Goal: Information Seeking & Learning: Get advice/opinions

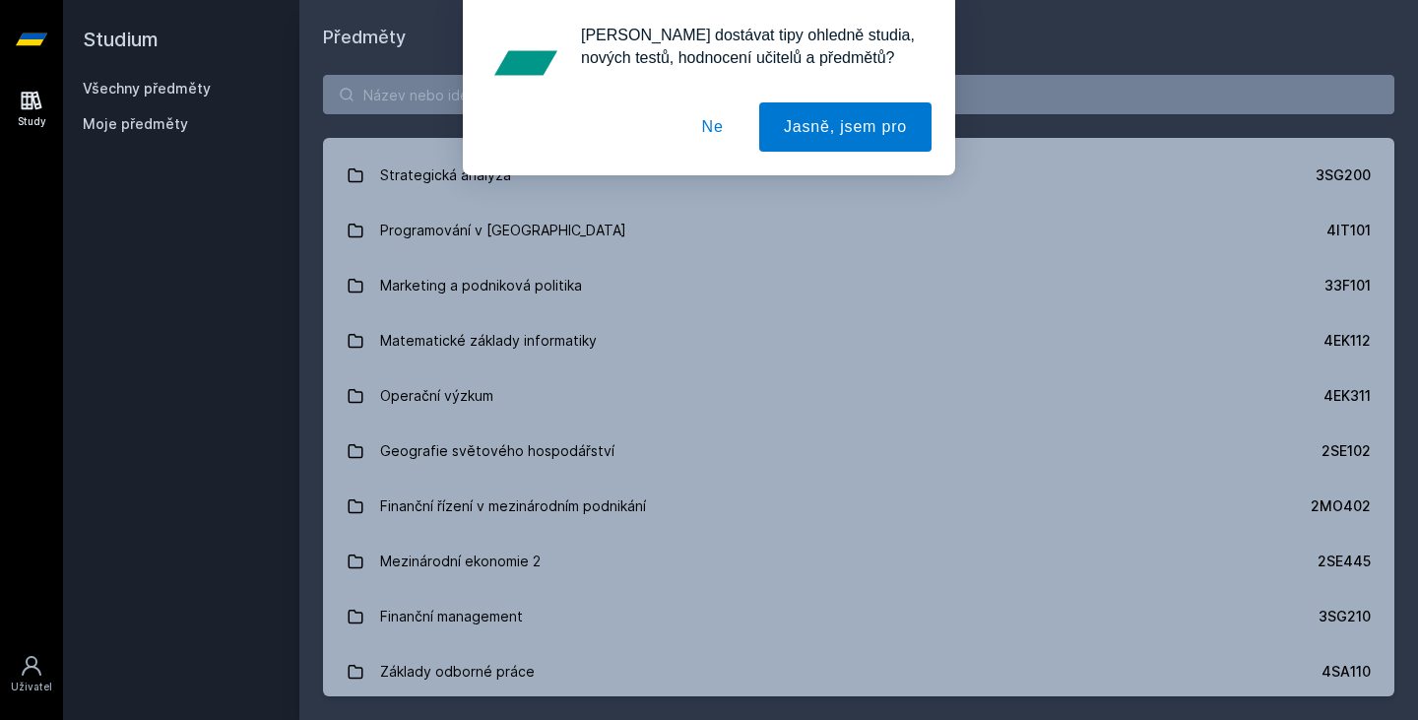
scroll to position [2858, 0]
click at [718, 114] on button "Ne" at bounding box center [713, 126] width 71 height 49
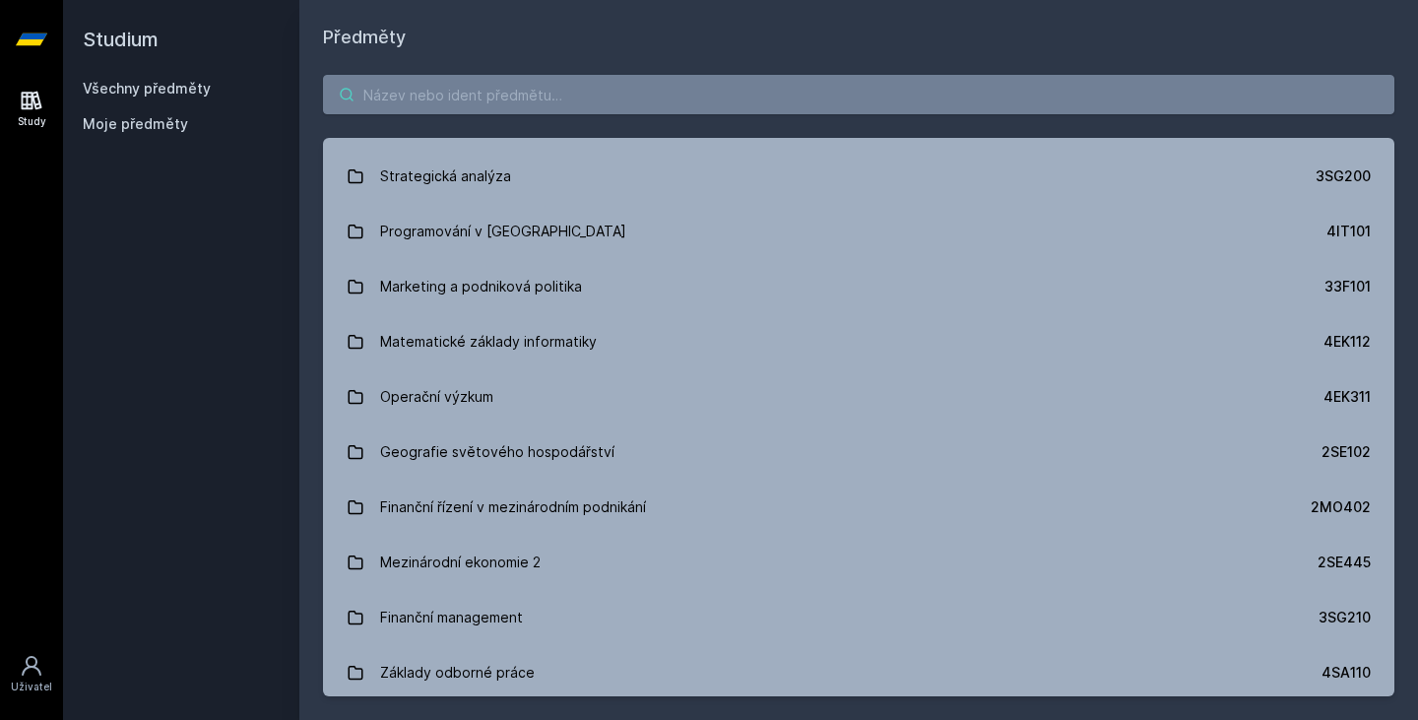
click at [693, 87] on input "search" at bounding box center [859, 94] width 1072 height 39
type input "m"
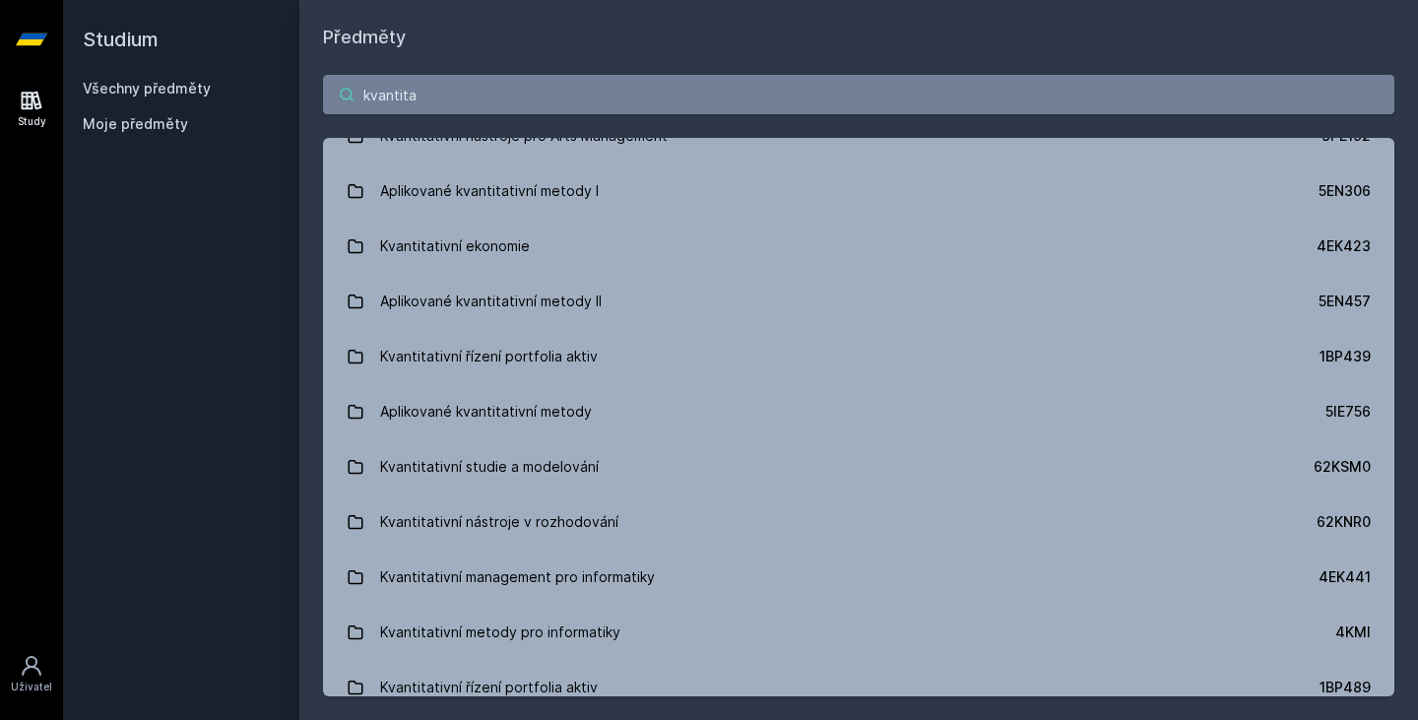
scroll to position [0, 0]
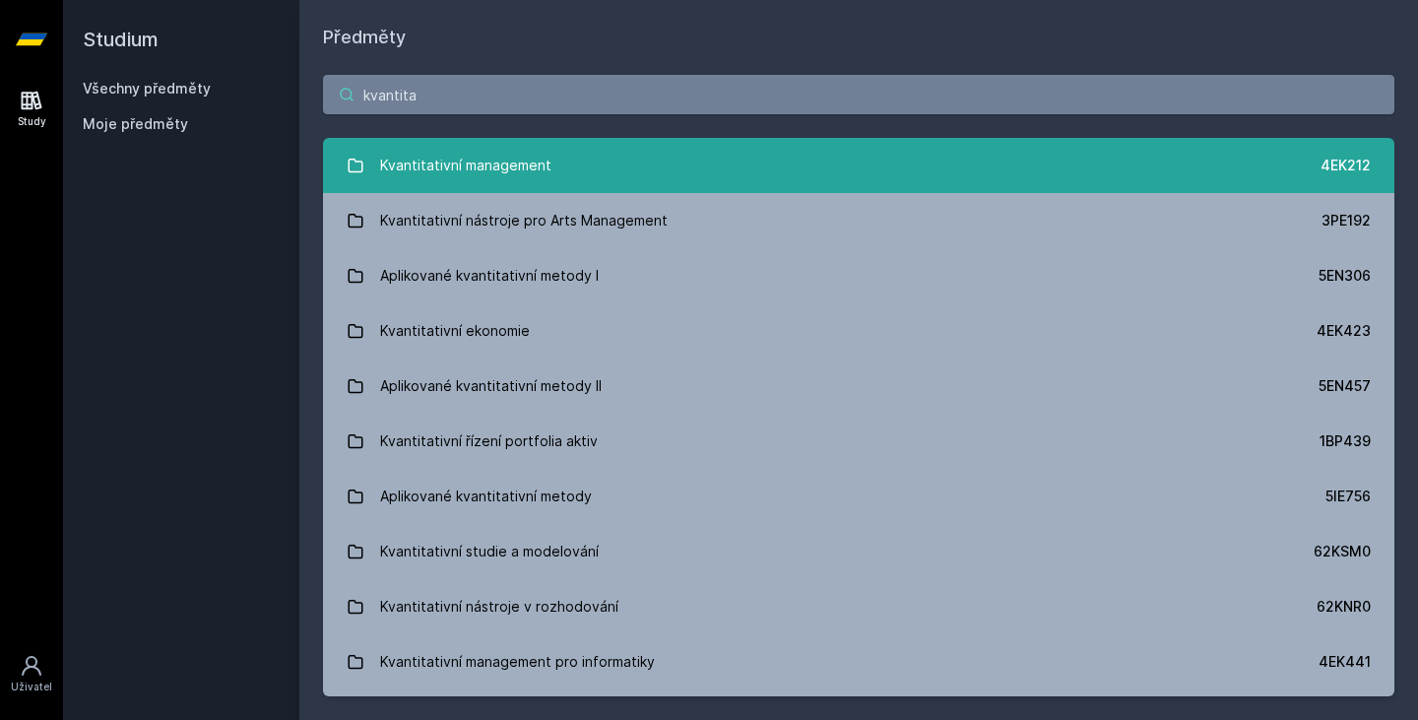
type input "kvantita"
click at [1191, 155] on link "Kvantitativní management 4EK212" at bounding box center [859, 165] width 1072 height 55
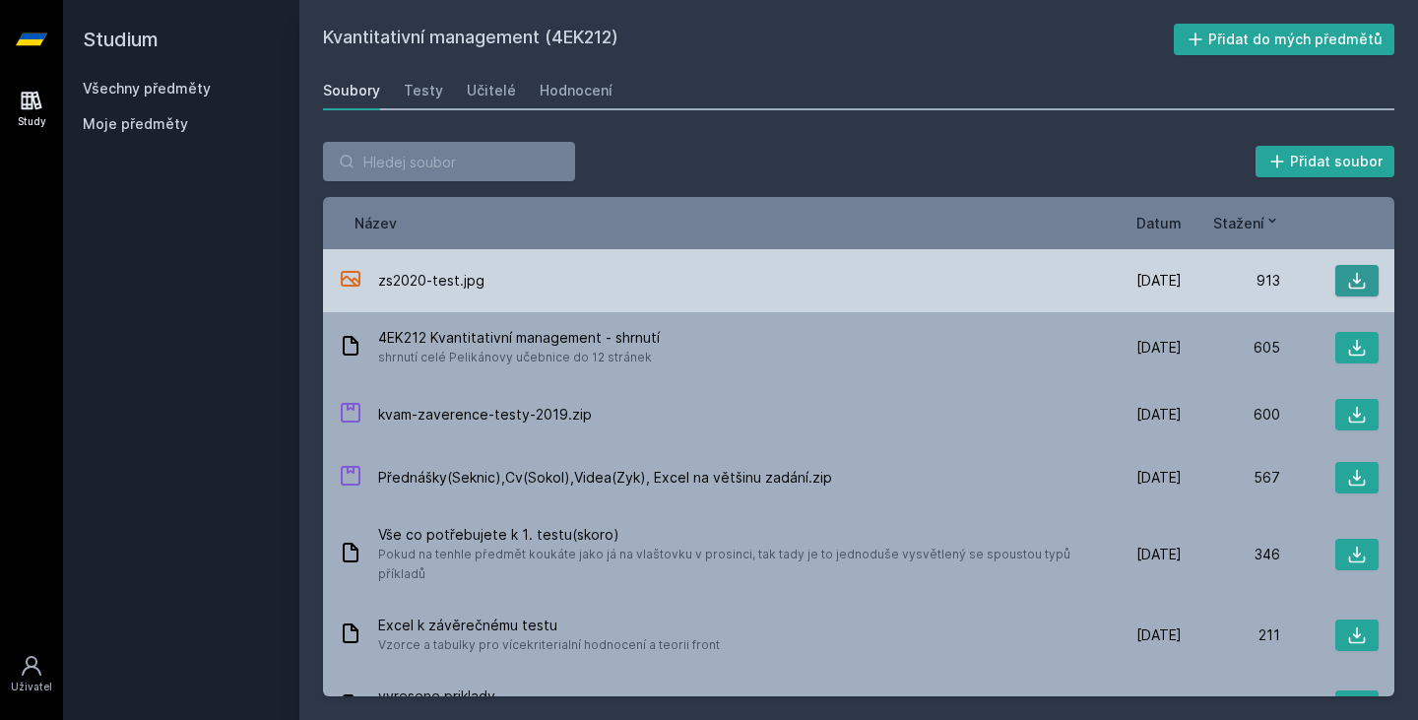
click at [1349, 287] on icon at bounding box center [1357, 281] width 17 height 17
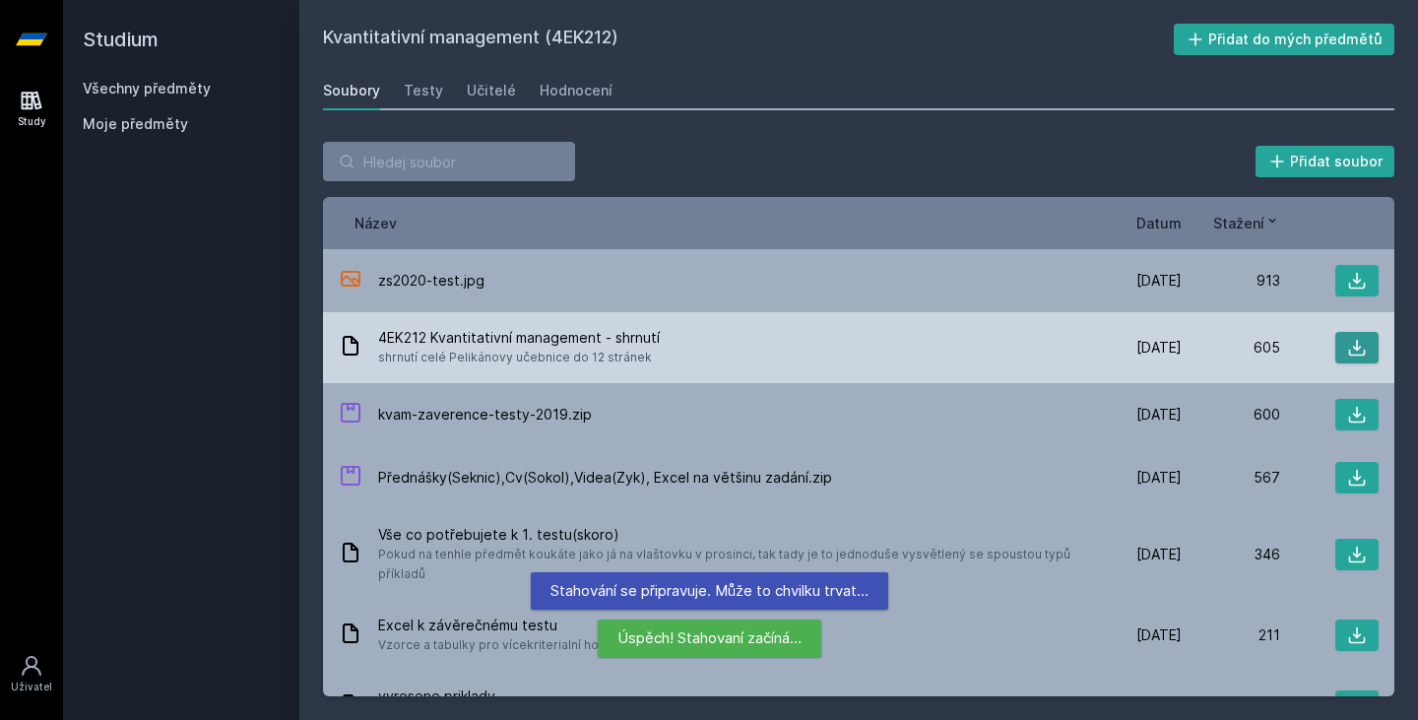
click at [1351, 348] on icon at bounding box center [1358, 348] width 20 height 20
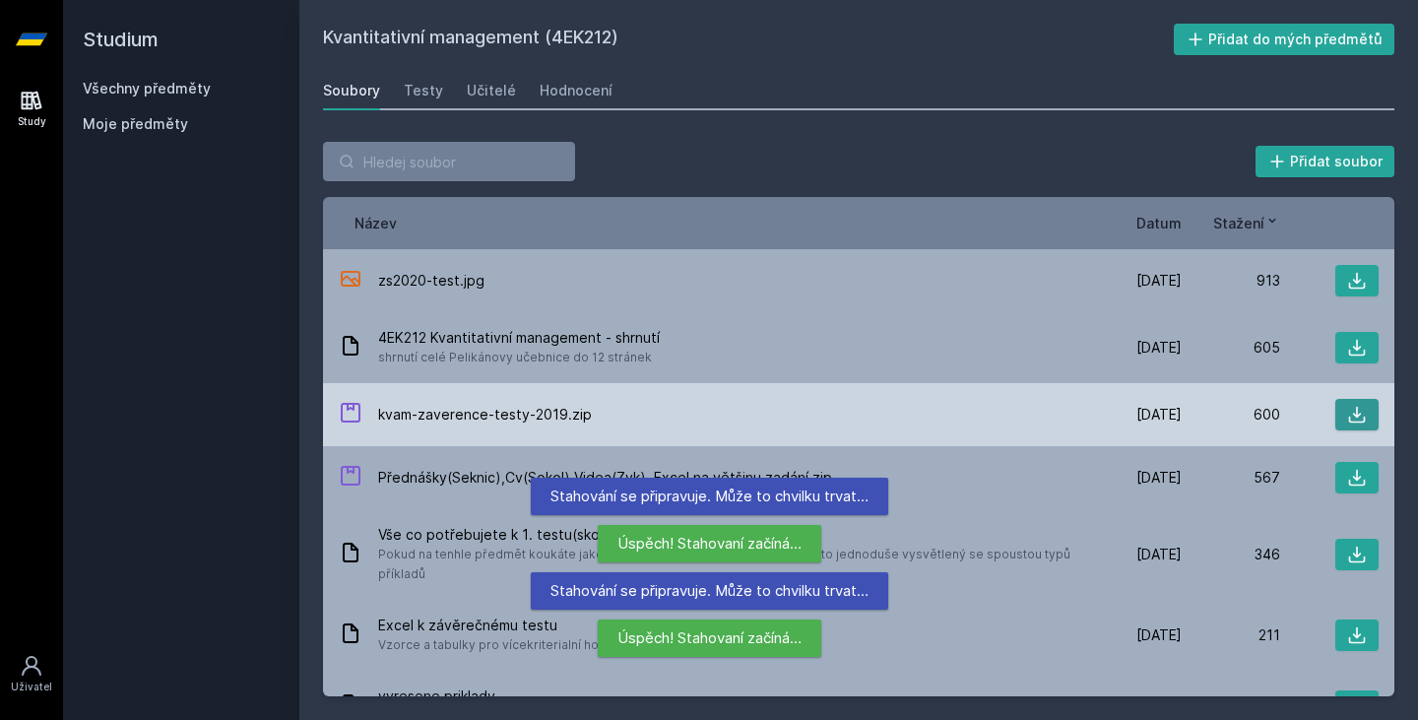
click at [1349, 405] on icon at bounding box center [1358, 415] width 20 height 20
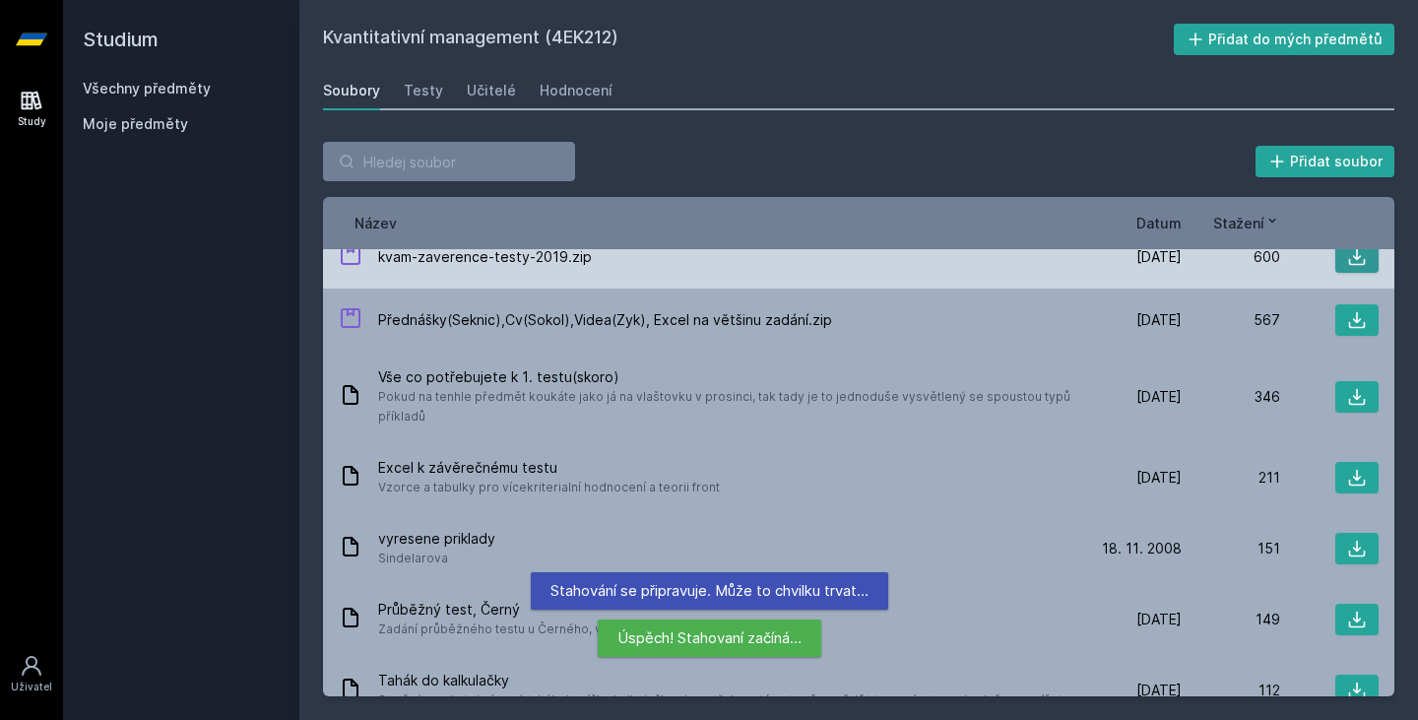
scroll to position [158, 0]
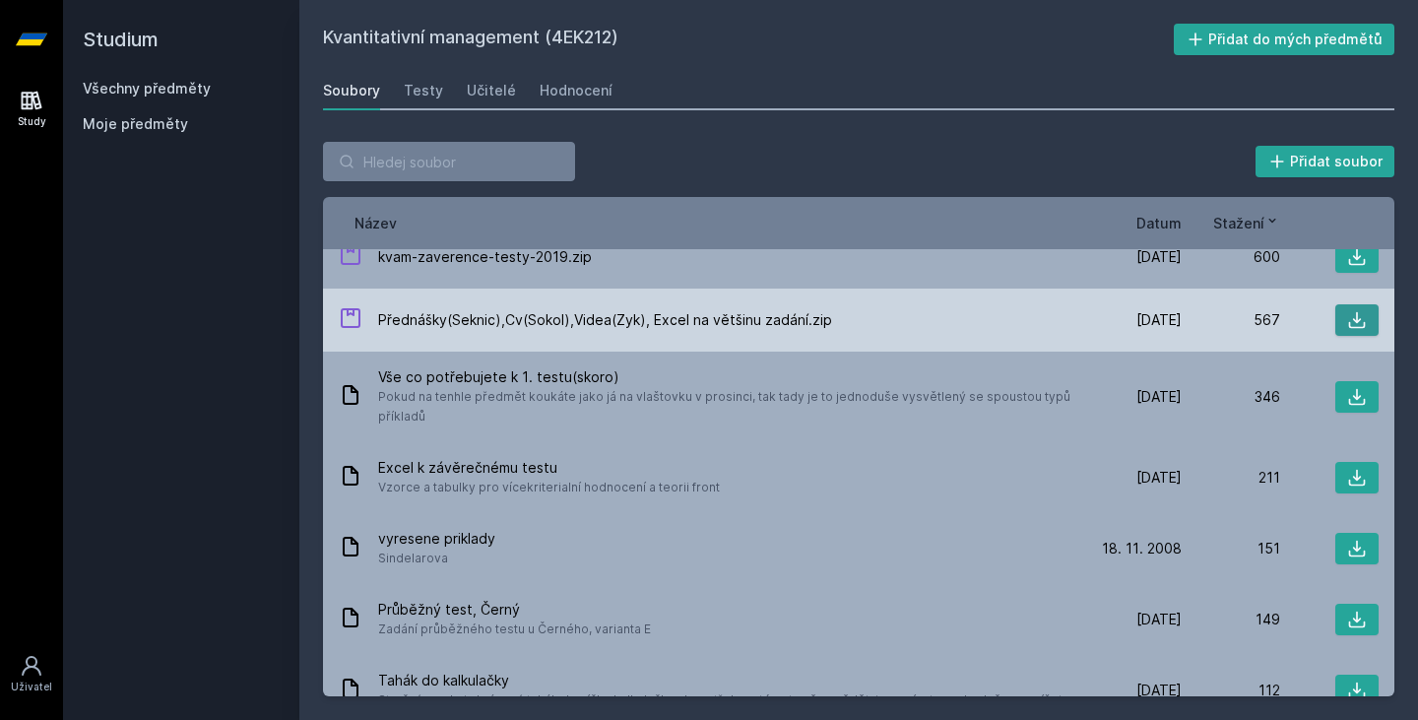
click at [1353, 317] on icon at bounding box center [1358, 320] width 20 height 20
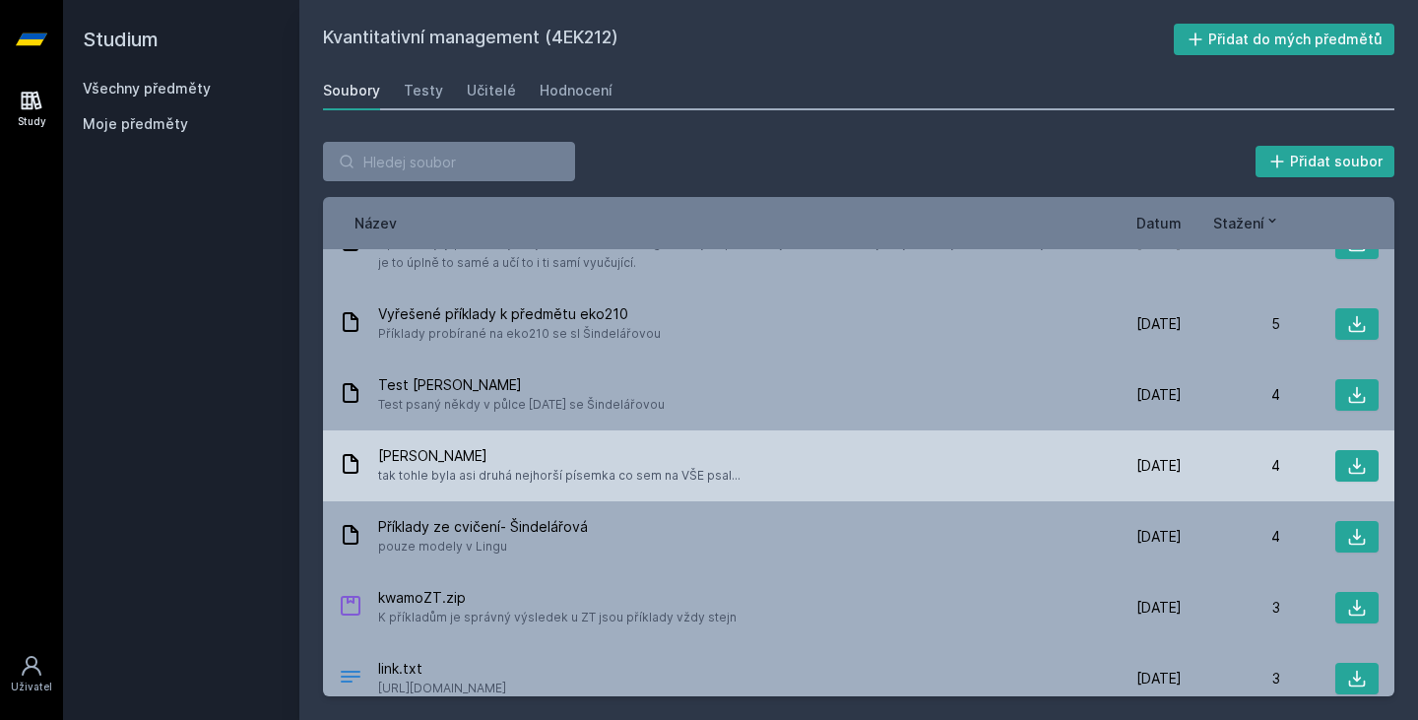
scroll to position [2208, 0]
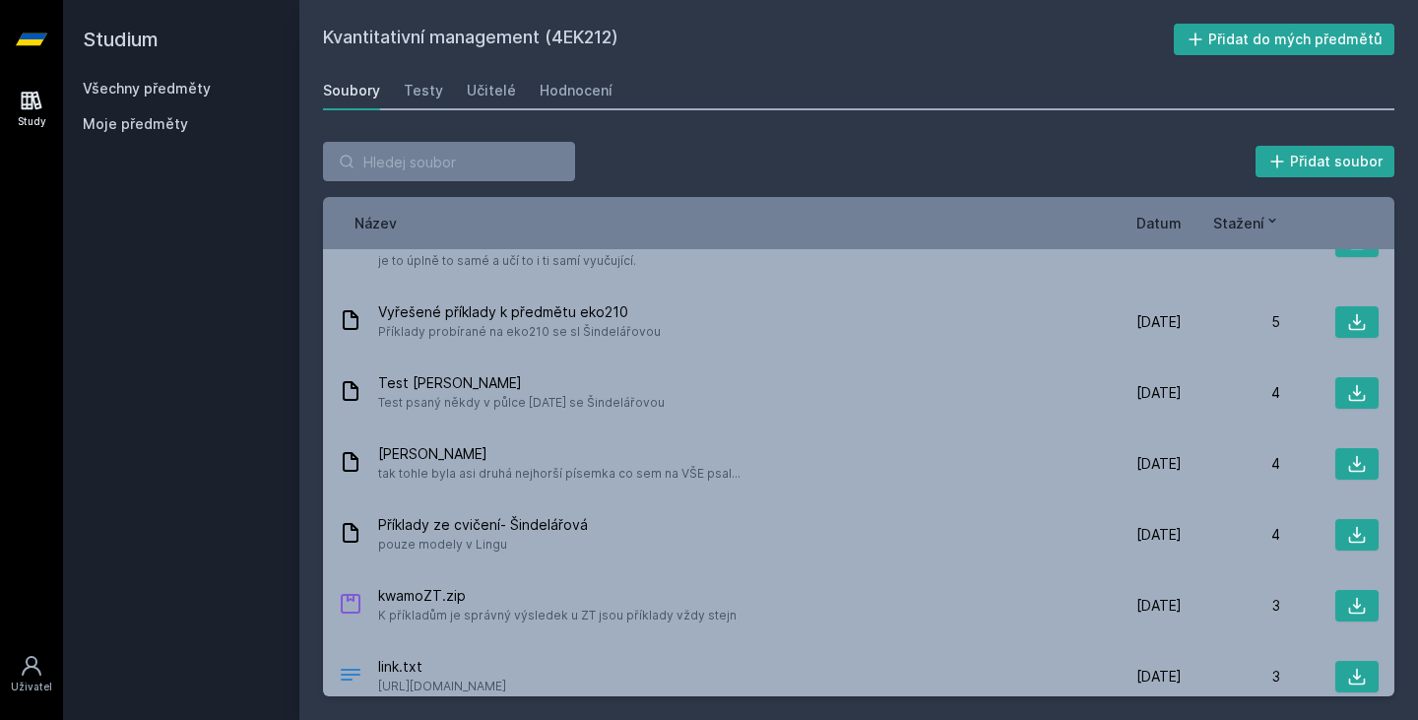
click at [1163, 221] on span "Datum" at bounding box center [1159, 223] width 45 height 21
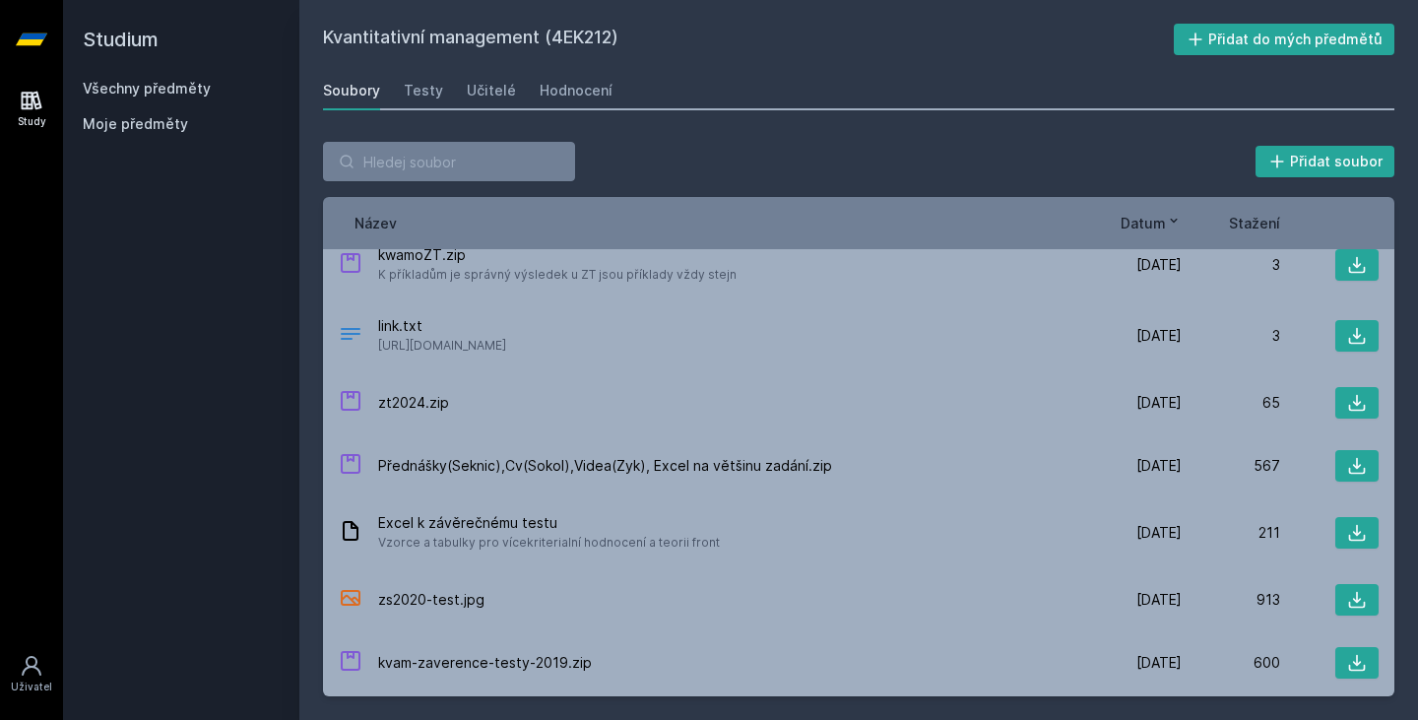
scroll to position [0, 0]
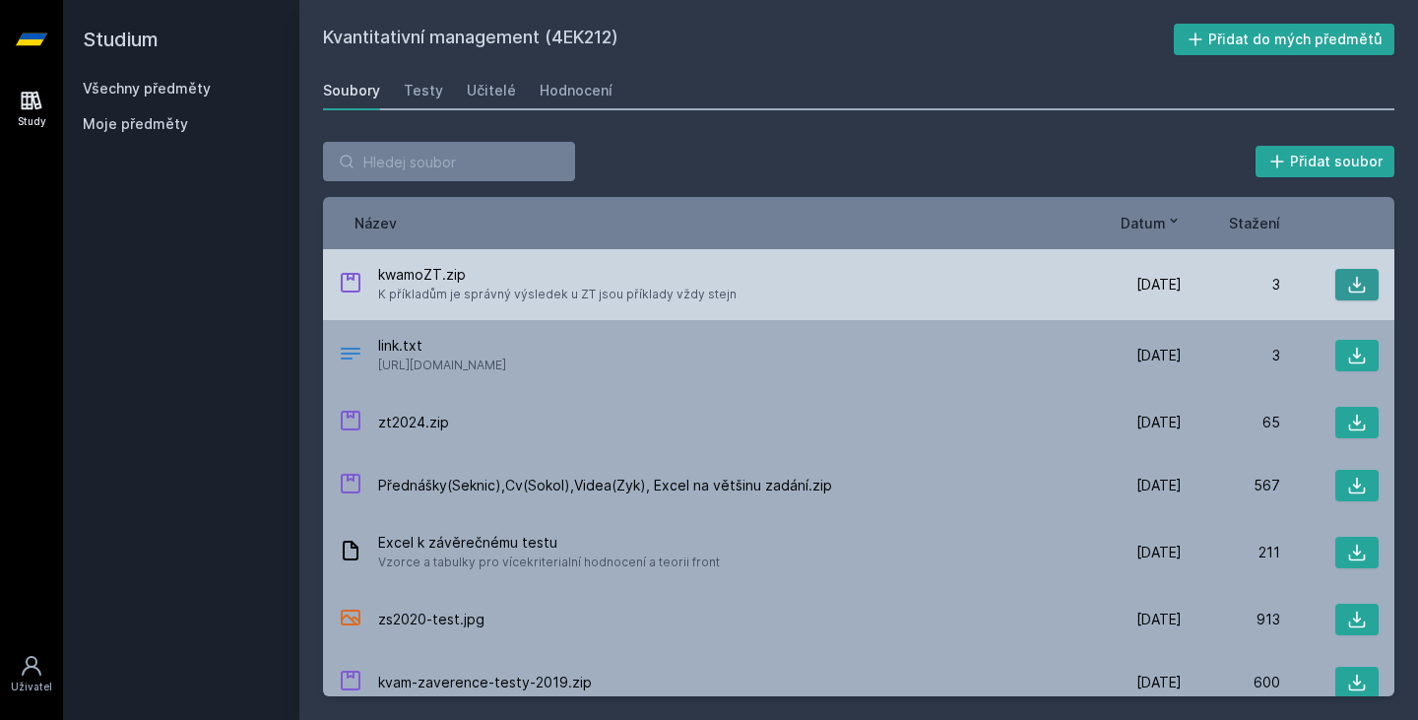
click at [1348, 280] on icon at bounding box center [1358, 285] width 20 height 20
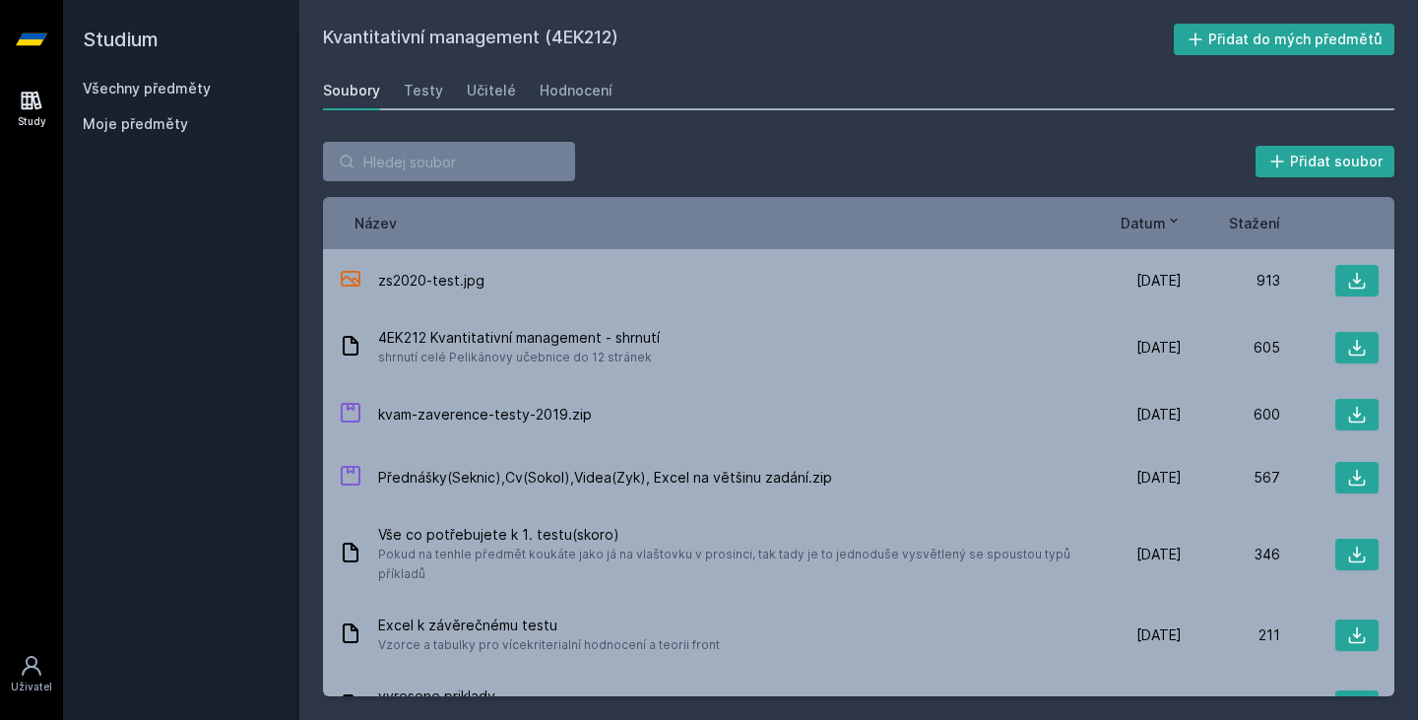
click at [979, 105] on div "Soubory Testy Učitelé Hodnocení" at bounding box center [859, 90] width 1072 height 39
click at [1137, 212] on div "Název Datum Stažení" at bounding box center [859, 223] width 1072 height 52
click at [1147, 218] on span "Datum" at bounding box center [1143, 223] width 45 height 21
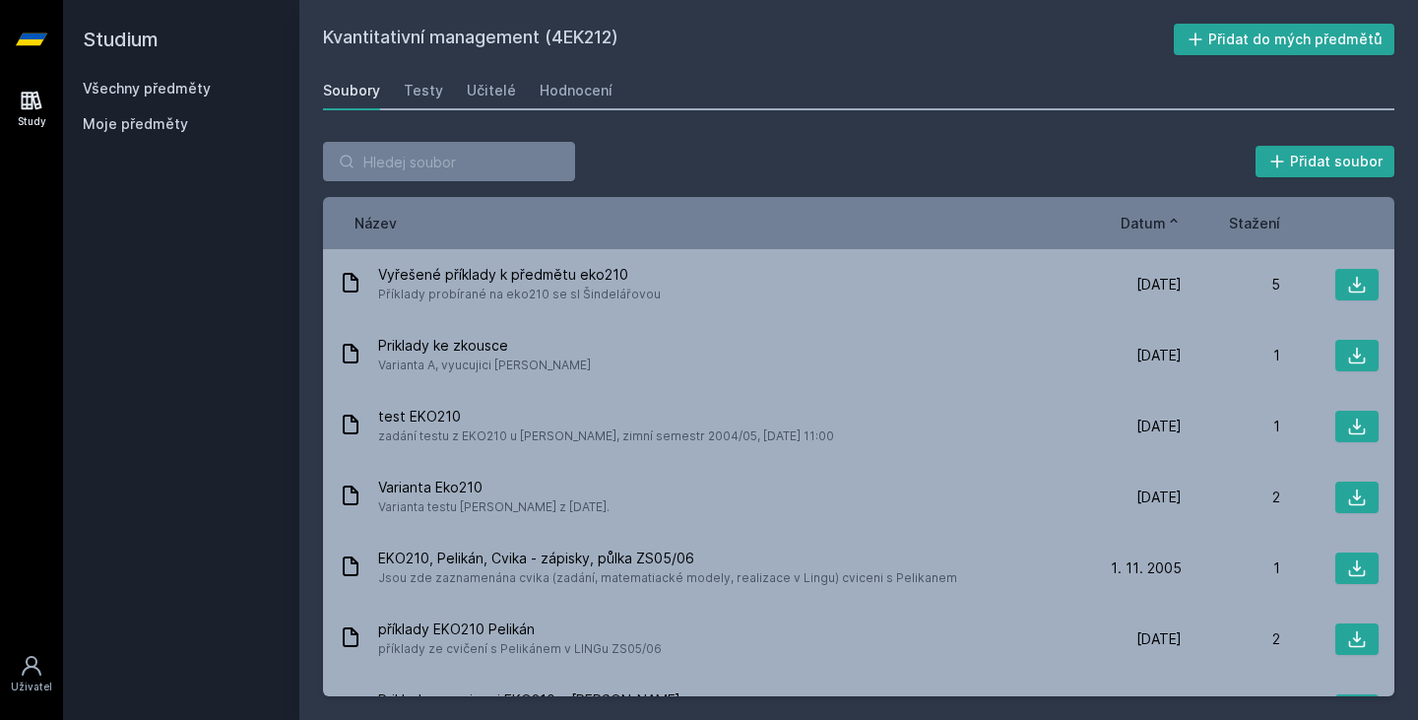
click at [1147, 218] on span "Datum" at bounding box center [1143, 223] width 45 height 21
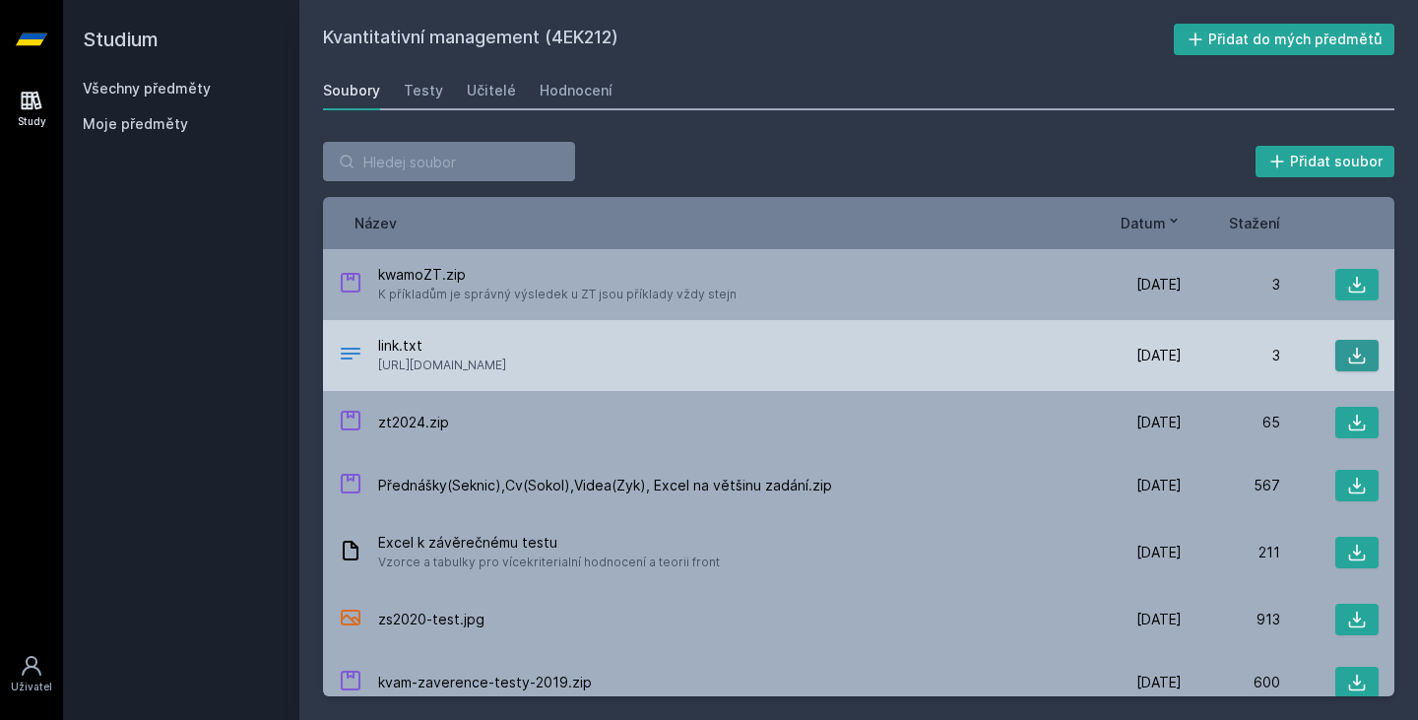
click at [1350, 350] on icon at bounding box center [1358, 356] width 20 height 20
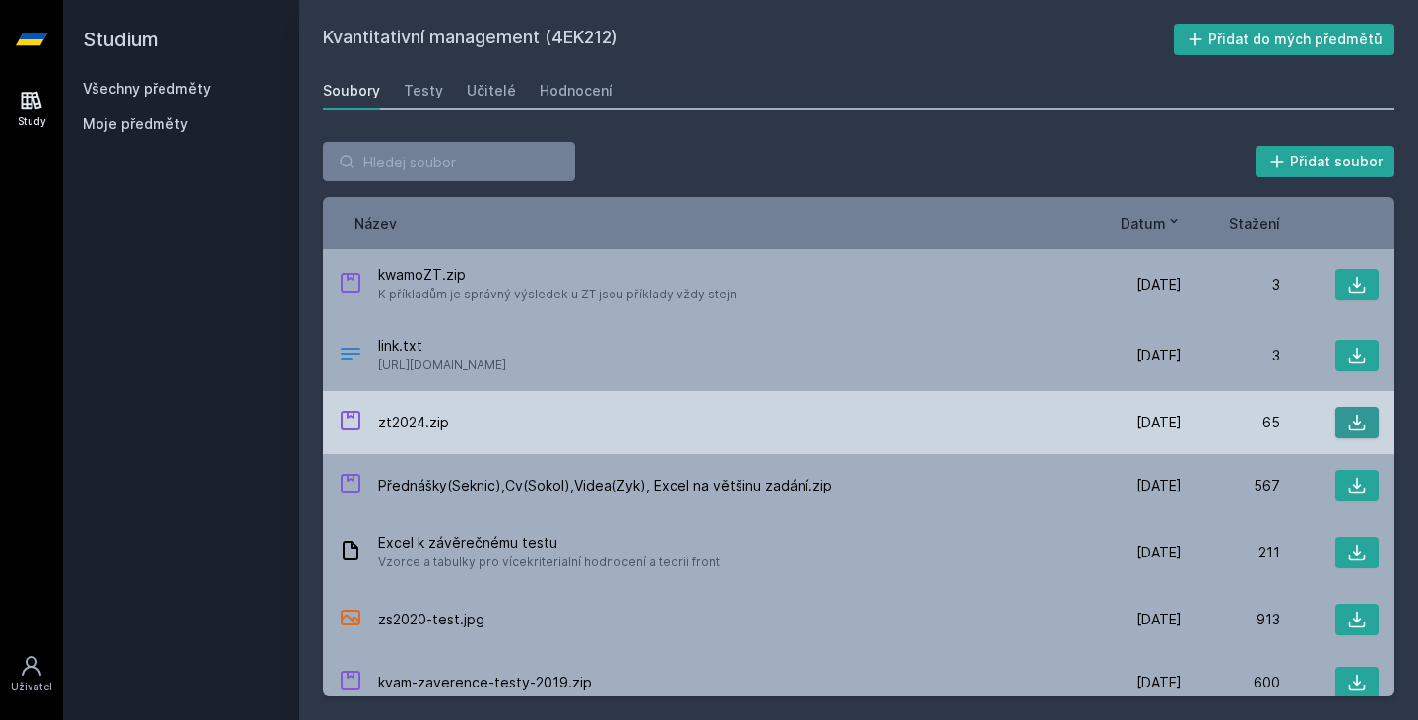
click at [1348, 417] on icon at bounding box center [1358, 423] width 20 height 20
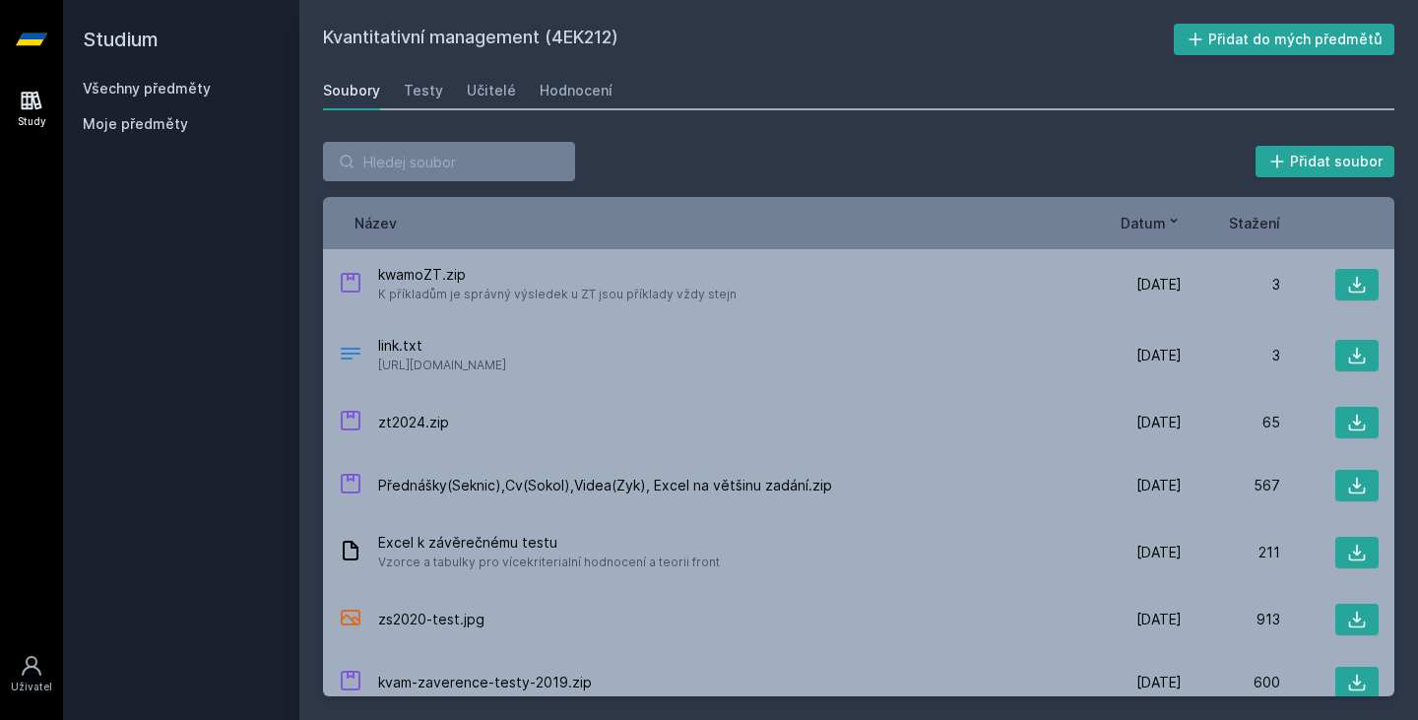
click at [938, 148] on div "Přidat soubor" at bounding box center [859, 161] width 1072 height 39
click at [412, 94] on div "Testy" at bounding box center [423, 91] width 39 height 20
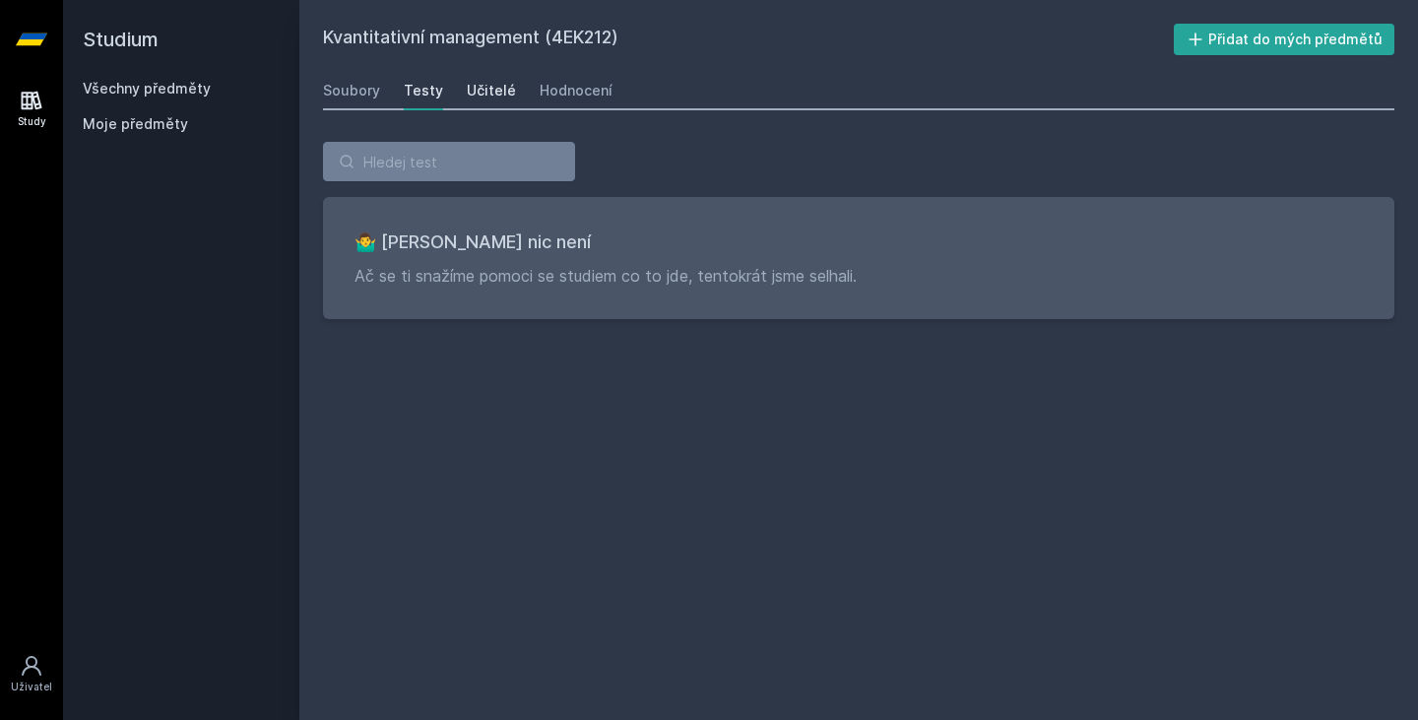
click at [467, 88] on div "Učitelé" at bounding box center [491, 91] width 49 height 20
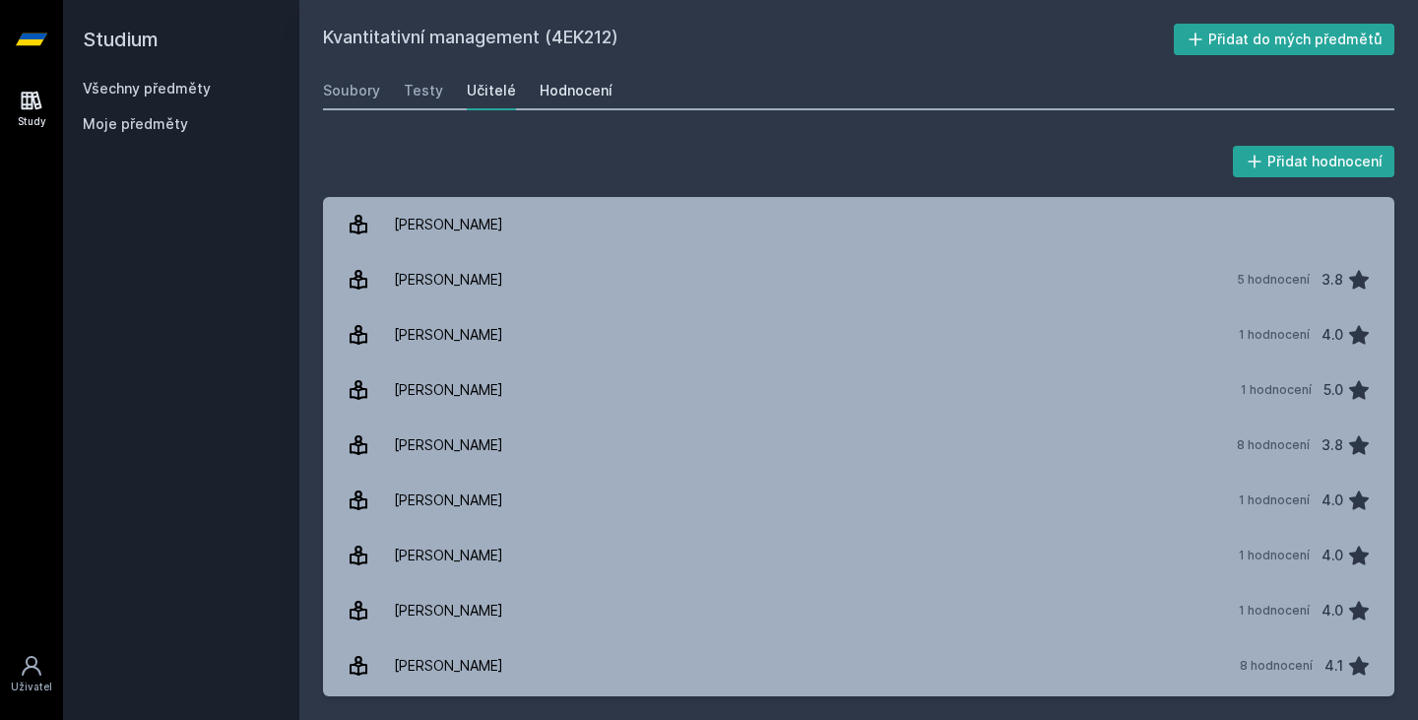
click at [545, 96] on div "Hodnocení" at bounding box center [576, 91] width 73 height 20
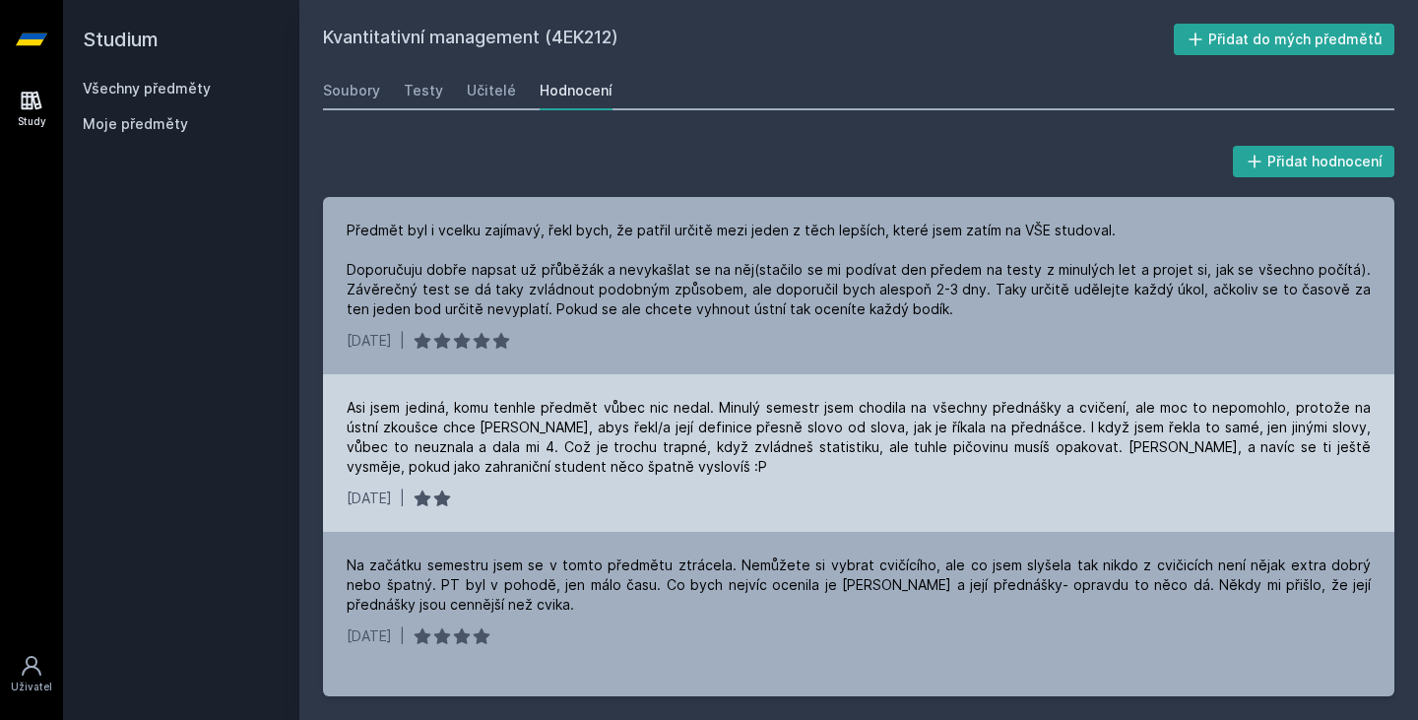
click at [934, 387] on div "Asi jsem jediná, komu tenhle předmět vůbec nic nedal. Minulý semestr jsem chodi…" at bounding box center [859, 453] width 1072 height 158
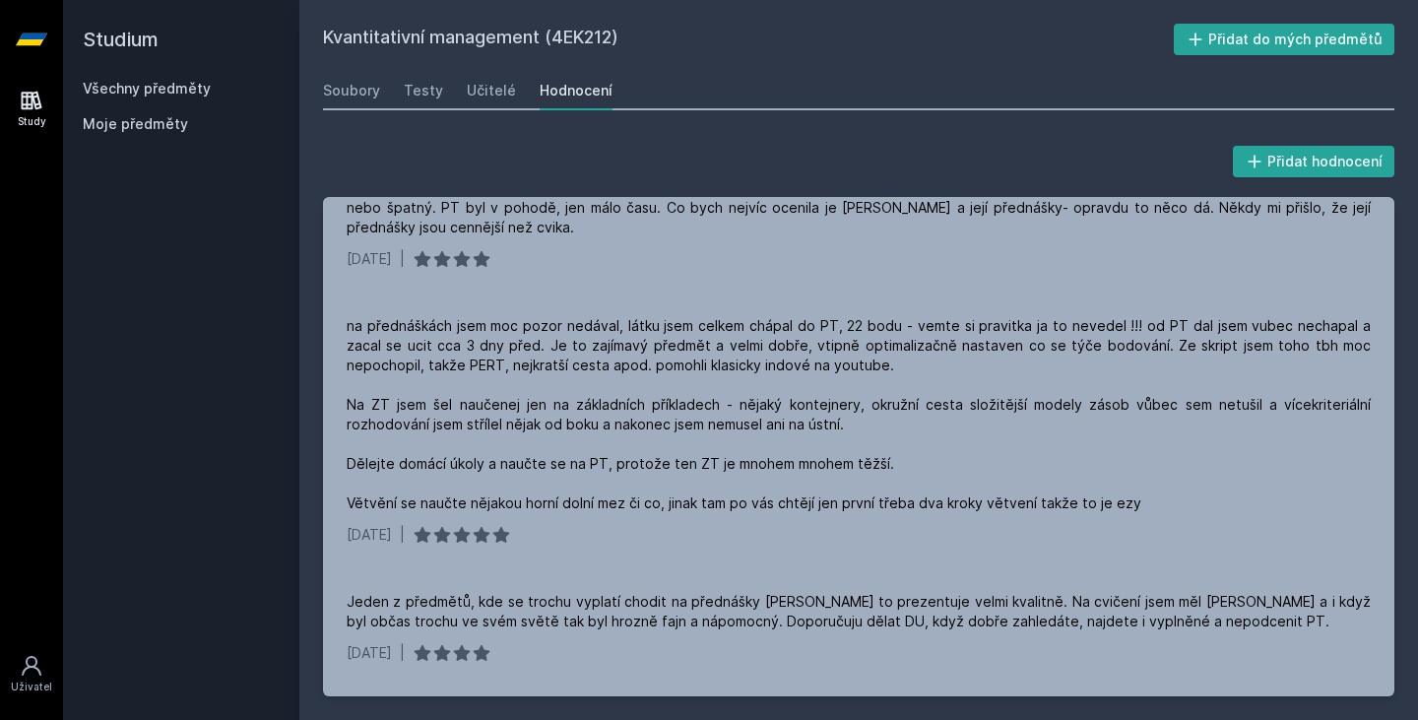
scroll to position [378, 0]
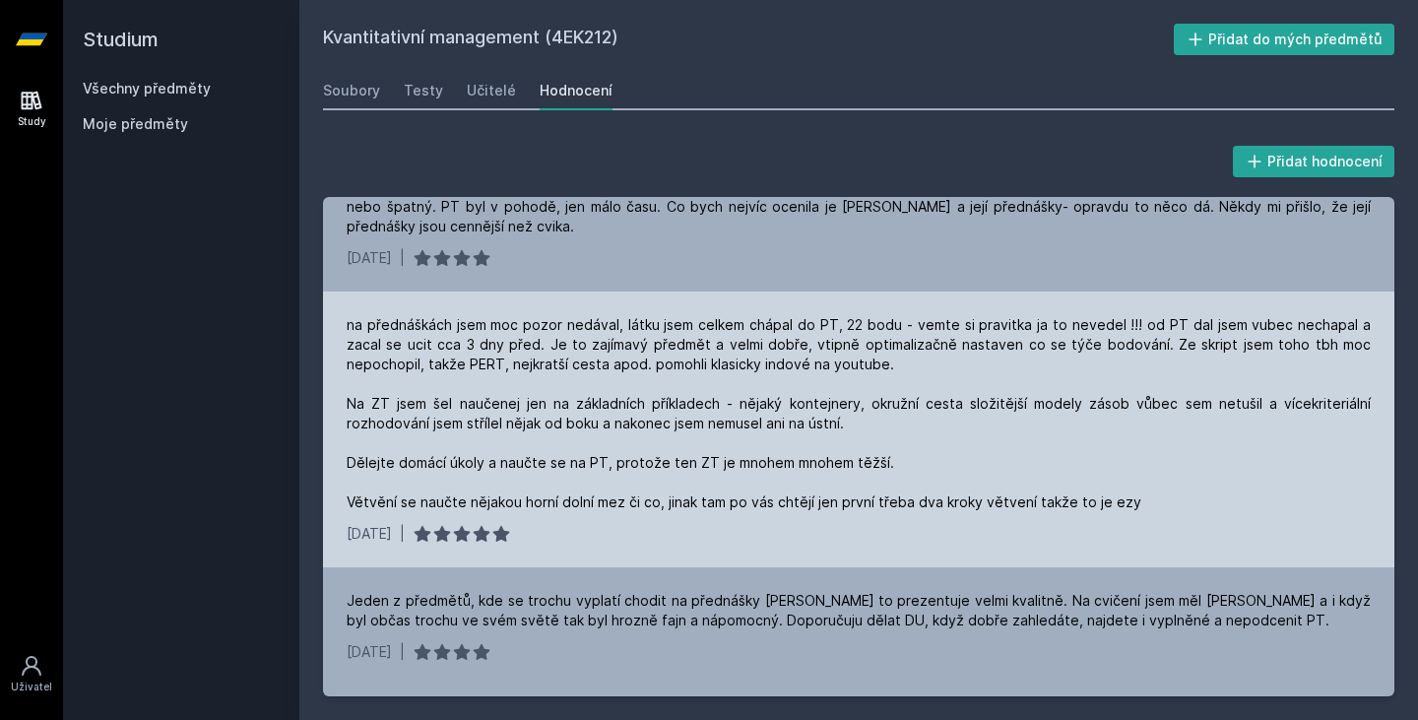
click at [1194, 336] on div "na přednáškách jsem moc pozor nedával, látku jsem celkem chápal do PT, 22 bodu …" at bounding box center [859, 413] width 1024 height 197
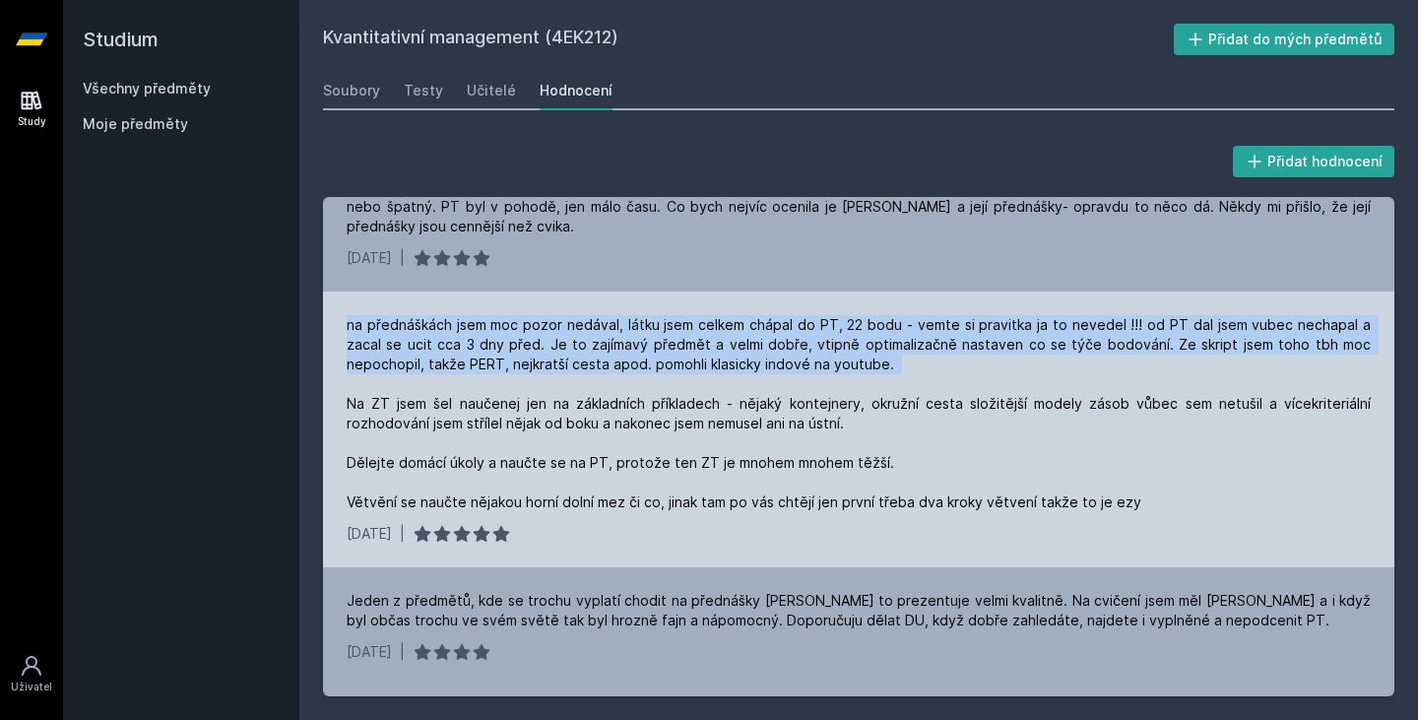
click at [1194, 336] on div "na přednáškách jsem moc pozor nedával, látku jsem celkem chápal do PT, 22 bodu …" at bounding box center [859, 413] width 1024 height 197
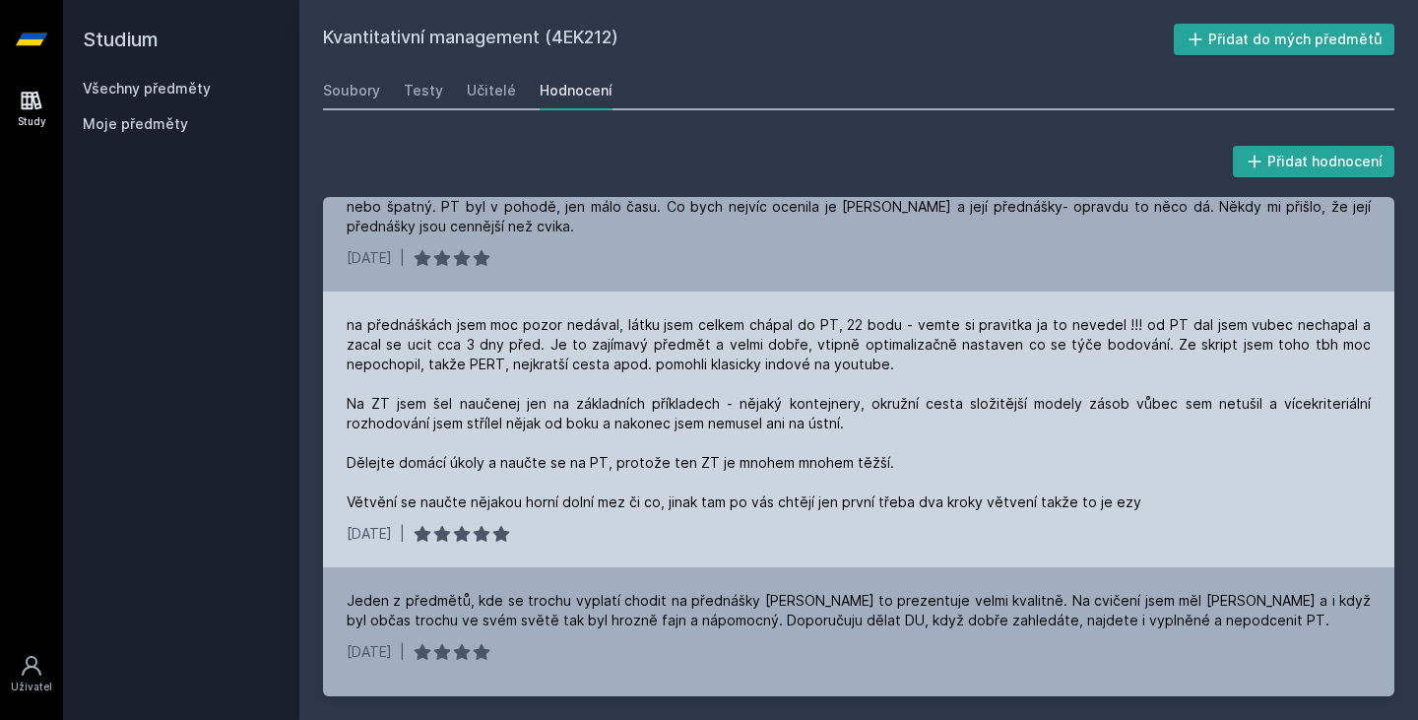
click at [1194, 336] on div "na přednáškách jsem moc pozor nedával, látku jsem celkem chápal do PT, 22 bodu …" at bounding box center [859, 413] width 1024 height 197
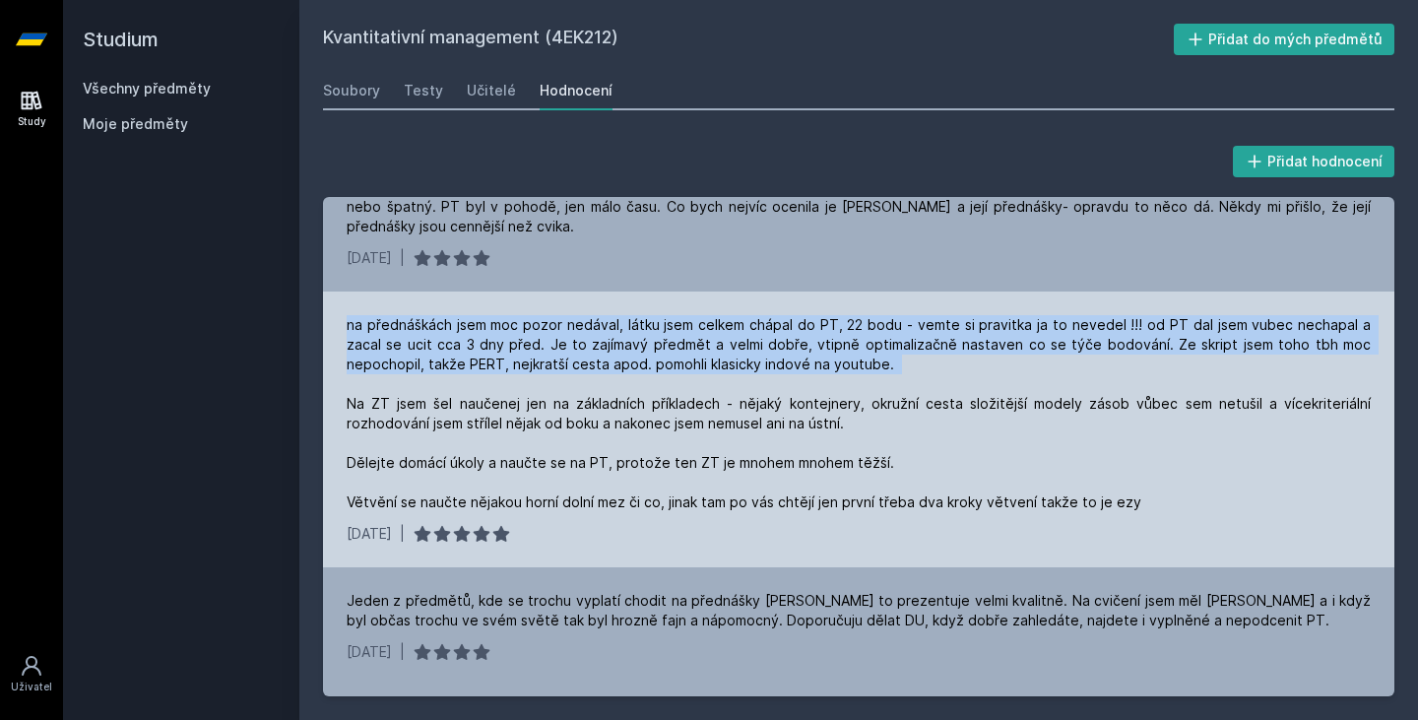
click at [1194, 336] on div "na přednáškách jsem moc pozor nedával, látku jsem celkem chápal do PT, 22 bodu …" at bounding box center [859, 413] width 1024 height 197
click at [1134, 338] on div "na přednáškách jsem moc pozor nedával, látku jsem celkem chápal do PT, 22 bodu …" at bounding box center [859, 413] width 1024 height 197
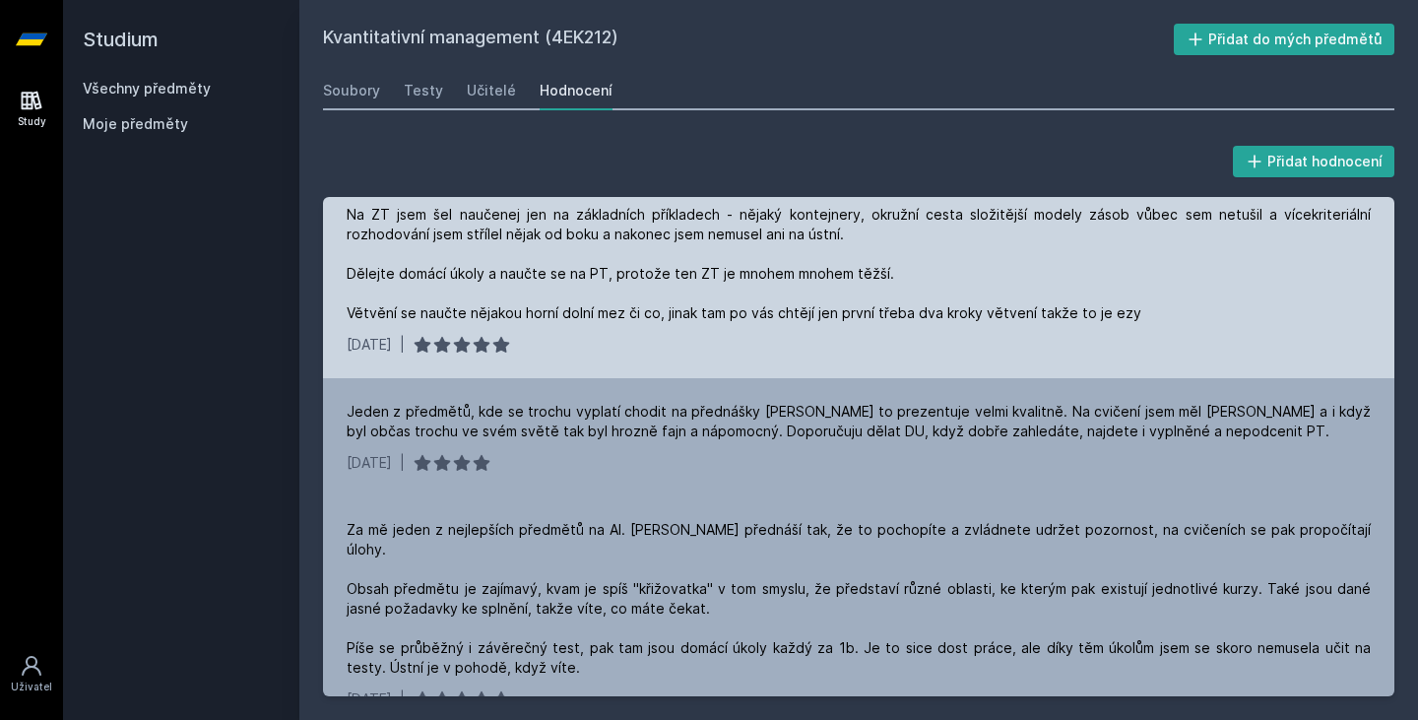
scroll to position [573, 0]
